Goal: Navigation & Orientation: Find specific page/section

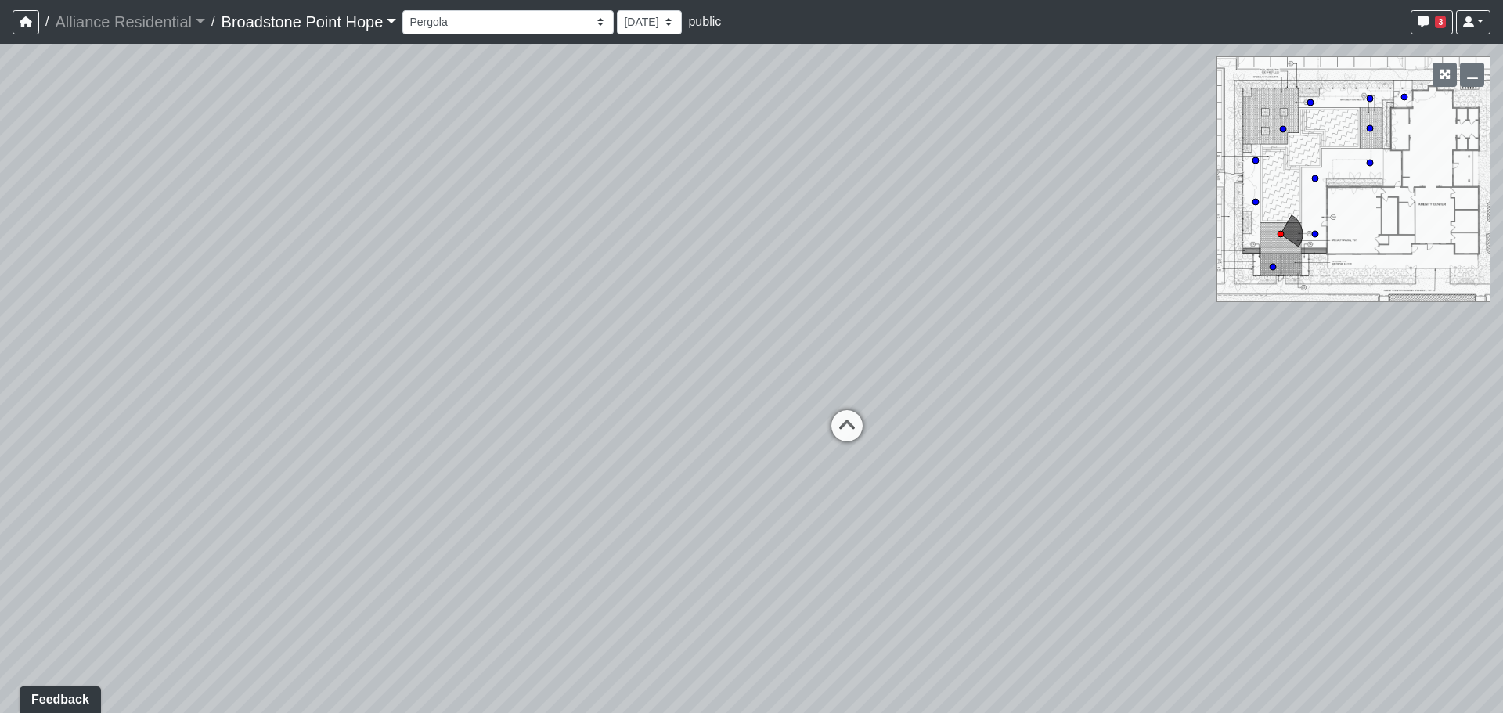
drag, startPoint x: 406, startPoint y: 324, endPoint x: 911, endPoint y: 316, distance: 505.9
click at [911, 316] on div "Loading... Leasing Desks 1 Loading... Breakroom 1 Loading... Leasing Office 1 L…" at bounding box center [751, 378] width 1503 height 669
drag, startPoint x: 574, startPoint y: 312, endPoint x: 1043, endPoint y: 354, distance: 470.9
click at [998, 352] on div "Loading... Leasing Desks 1 Loading... Breakroom 1 Loading... Leasing Office 1 L…" at bounding box center [751, 378] width 1503 height 669
drag, startPoint x: 720, startPoint y: 348, endPoint x: 1060, endPoint y: 143, distance: 396.5
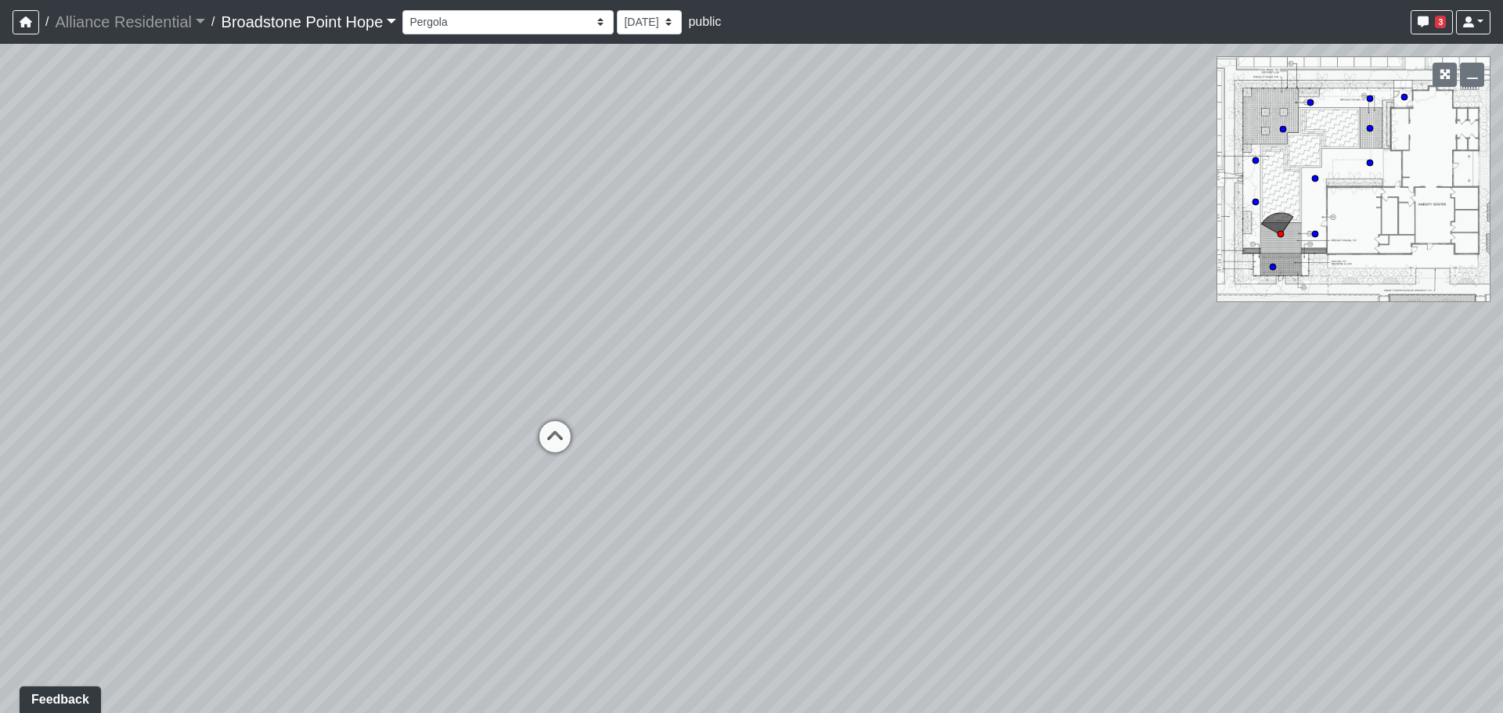
click at [1060, 143] on div "Loading... Leasing Desks 1 Loading... Breakroom 1 Loading... Leasing Office 1 L…" at bounding box center [751, 378] width 1503 height 669
drag, startPoint x: 1012, startPoint y: 186, endPoint x: 0, endPoint y: 233, distance: 1012.7
click at [18, 233] on div "Loading... Leasing Desks 1 Loading... Breakroom 1 Loading... Leasing Office 1 L…" at bounding box center [751, 378] width 1503 height 669
drag, startPoint x: 769, startPoint y: 248, endPoint x: 568, endPoint y: 241, distance: 201.4
click at [568, 241] on div "Loading... Leasing Desks 1 Loading... Breakroom 1 Loading... Leasing Office 1 L…" at bounding box center [751, 378] width 1503 height 669
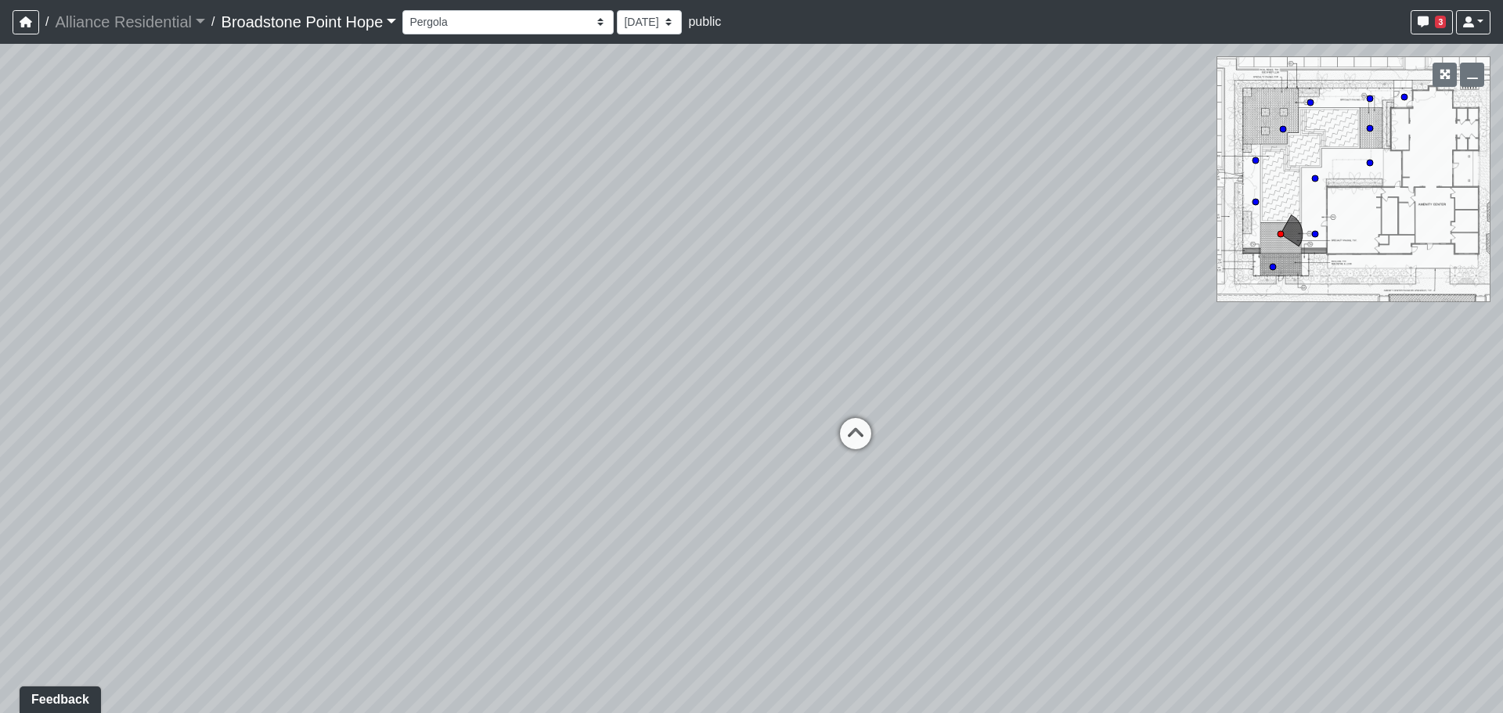
drag, startPoint x: 575, startPoint y: 331, endPoint x: 972, endPoint y: 368, distance: 398.7
click at [892, 363] on div "Loading... Leasing Desks 1 Loading... Breakroom 1 Loading... Leasing Office 1 L…" at bounding box center [751, 378] width 1503 height 669
click at [1124, 501] on icon at bounding box center [1104, 501] width 47 height 47
click at [215, 502] on icon at bounding box center [222, 505] width 47 height 47
click at [917, 440] on icon at bounding box center [920, 450] width 47 height 47
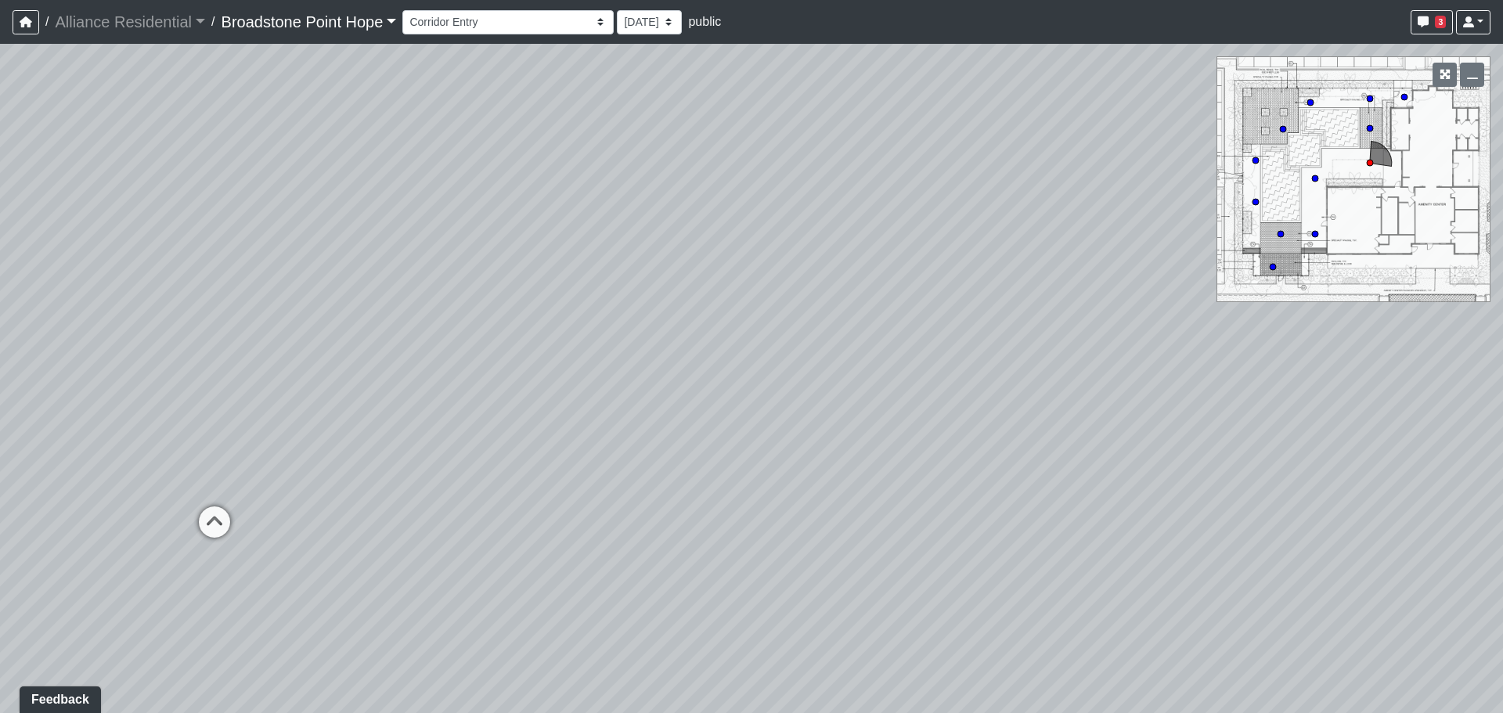
drag, startPoint x: 707, startPoint y: 478, endPoint x: 1001, endPoint y: 499, distance: 295.1
click at [999, 498] on div "Loading... Leasing Desks 1 Loading... Breakroom 1 Loading... Leasing Office 1 L…" at bounding box center [751, 378] width 1503 height 669
click at [602, 487] on div "Loading... Leasing Desks 1 Loading... Breakroom 1 Loading... Leasing Office 1 L…" at bounding box center [751, 378] width 1503 height 669
click at [598, 483] on div "Loading... Leasing Desks 1 Loading... Breakroom 1 Loading... Leasing Office 1 L…" at bounding box center [751, 378] width 1503 height 669
click at [571, 492] on icon at bounding box center [574, 496] width 47 height 47
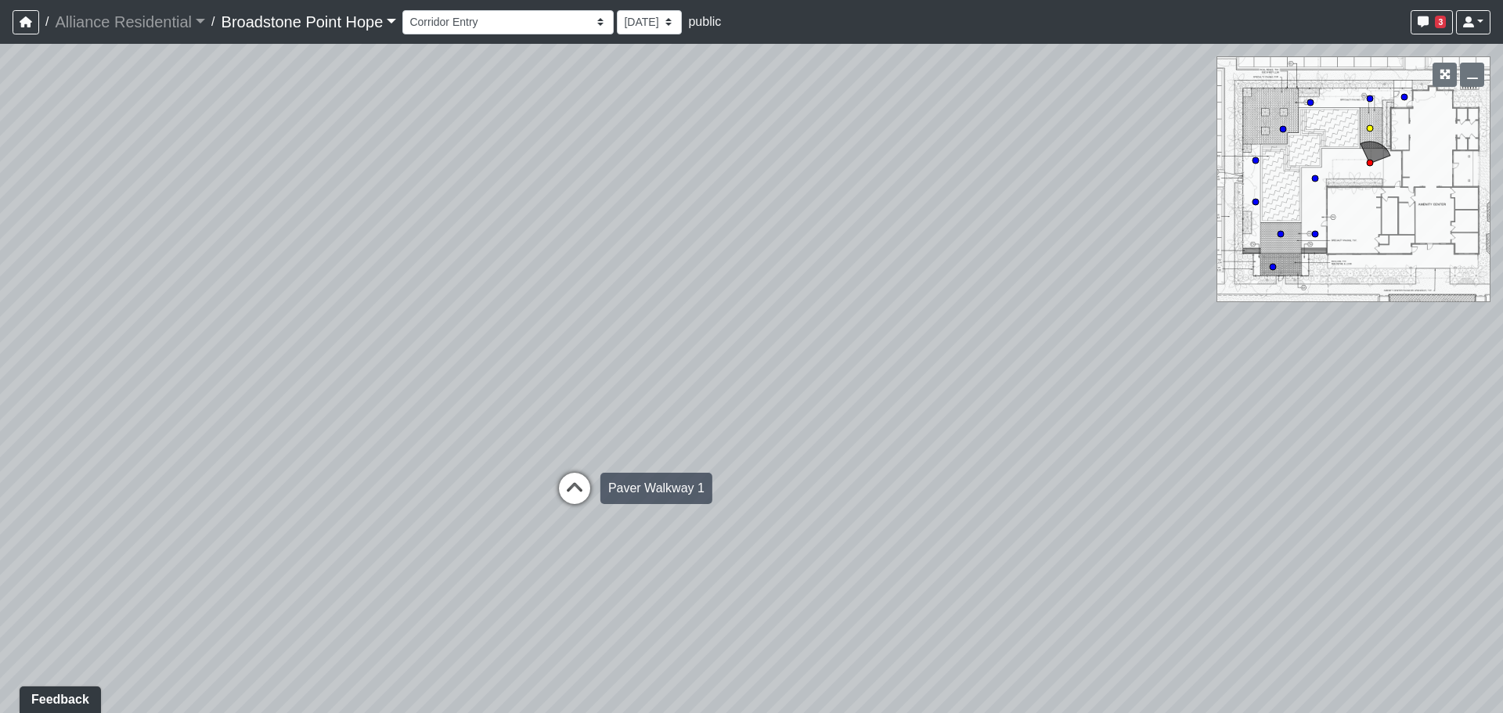
select select "9dMzUd5j39ijTr1V5Rgh9g"
drag, startPoint x: 962, startPoint y: 516, endPoint x: 485, endPoint y: 525, distance: 476.1
click at [569, 517] on div "Loading... Leasing Desks 1 Loading... Breakroom 1 Loading... Leasing Office 1 L…" at bounding box center [751, 378] width 1503 height 669
drag, startPoint x: 1012, startPoint y: 543, endPoint x: 287, endPoint y: 464, distance: 729.3
click at [519, 470] on div "Loading... Leasing Desks 1 Loading... Breakroom 1 Loading... Leasing Office 1 L…" at bounding box center [751, 378] width 1503 height 669
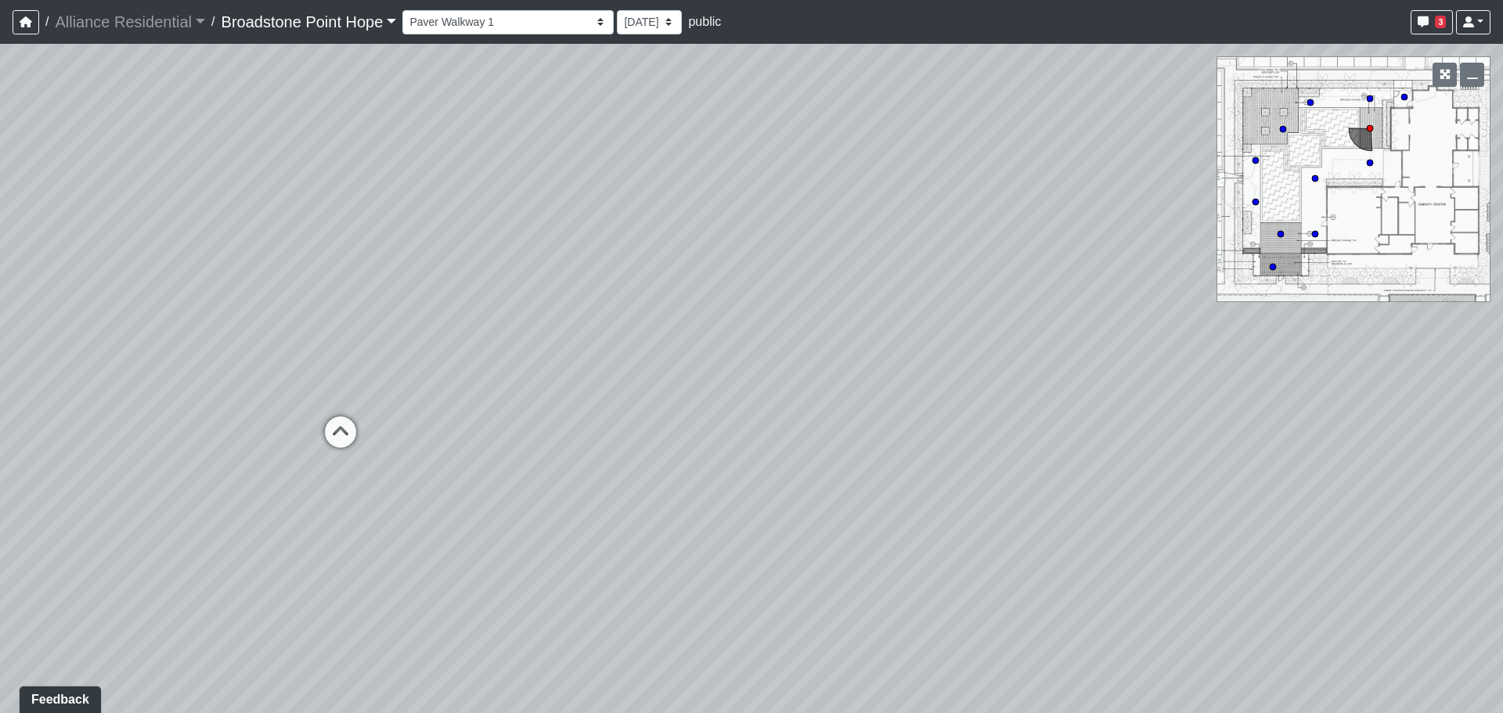
drag, startPoint x: 815, startPoint y: 469, endPoint x: 427, endPoint y: 470, distance: 388.4
click at [470, 470] on div "Loading... Leasing Desks 1 Loading... Breakroom 1 Loading... Leasing Office 1 L…" at bounding box center [751, 378] width 1503 height 669
drag, startPoint x: 1155, startPoint y: 404, endPoint x: 492, endPoint y: 363, distance: 664.5
click at [544, 363] on div "Loading... Leasing Desks 1 Loading... Breakroom 1 Loading... Leasing Office 1 L…" at bounding box center [751, 378] width 1503 height 669
drag, startPoint x: 847, startPoint y: 358, endPoint x: 880, endPoint y: 536, distance: 180.8
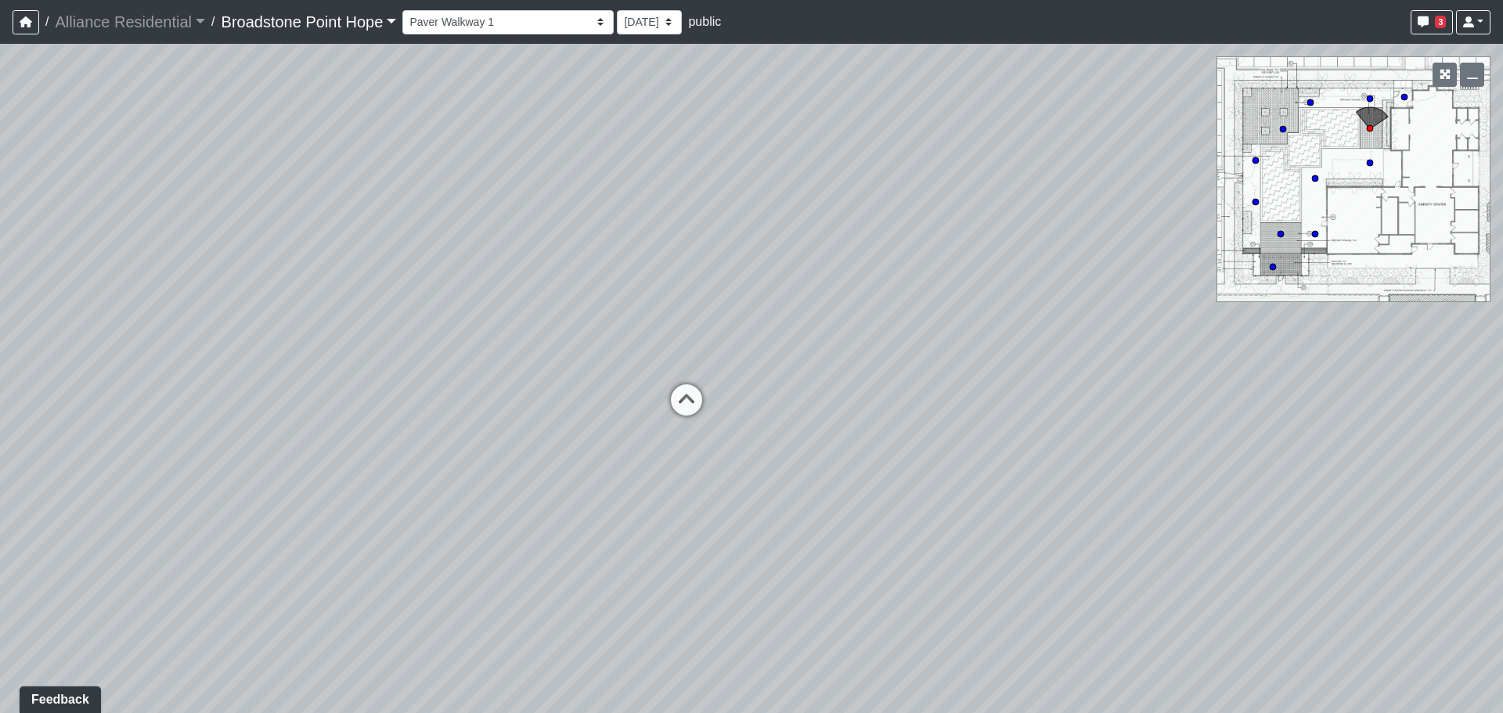
click at [879, 535] on div "Loading... Leasing Desks 1 Loading... Breakroom 1 Loading... Leasing Office 1 L…" at bounding box center [751, 378] width 1503 height 669
drag, startPoint x: 470, startPoint y: 429, endPoint x: 835, endPoint y: 407, distance: 366.3
click at [812, 406] on div "Loading... Leasing Desks 1 Loading... Breakroom 1 Loading... Leasing Office 1 L…" at bounding box center [751, 378] width 1503 height 669
drag, startPoint x: 375, startPoint y: 493, endPoint x: 994, endPoint y: 507, distance: 618.7
click at [918, 507] on div "Loading... Leasing Desks 1 Loading... Breakroom 1 Loading... Leasing Office 1 L…" at bounding box center [751, 378] width 1503 height 669
